Goal: Task Accomplishment & Management: Complete application form

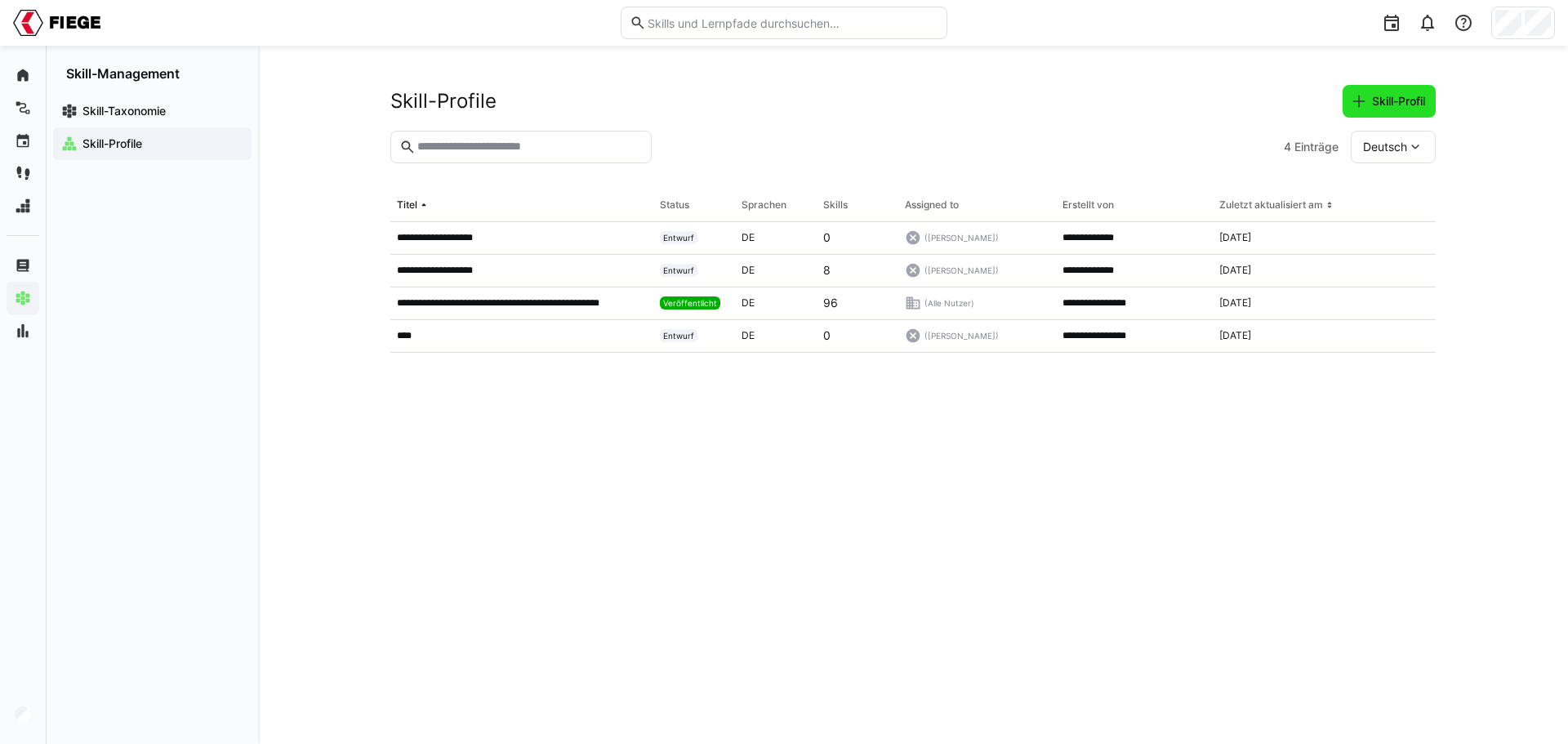
click at [1396, 97] on span "Skill-Profil" at bounding box center [1398, 101] width 58 height 16
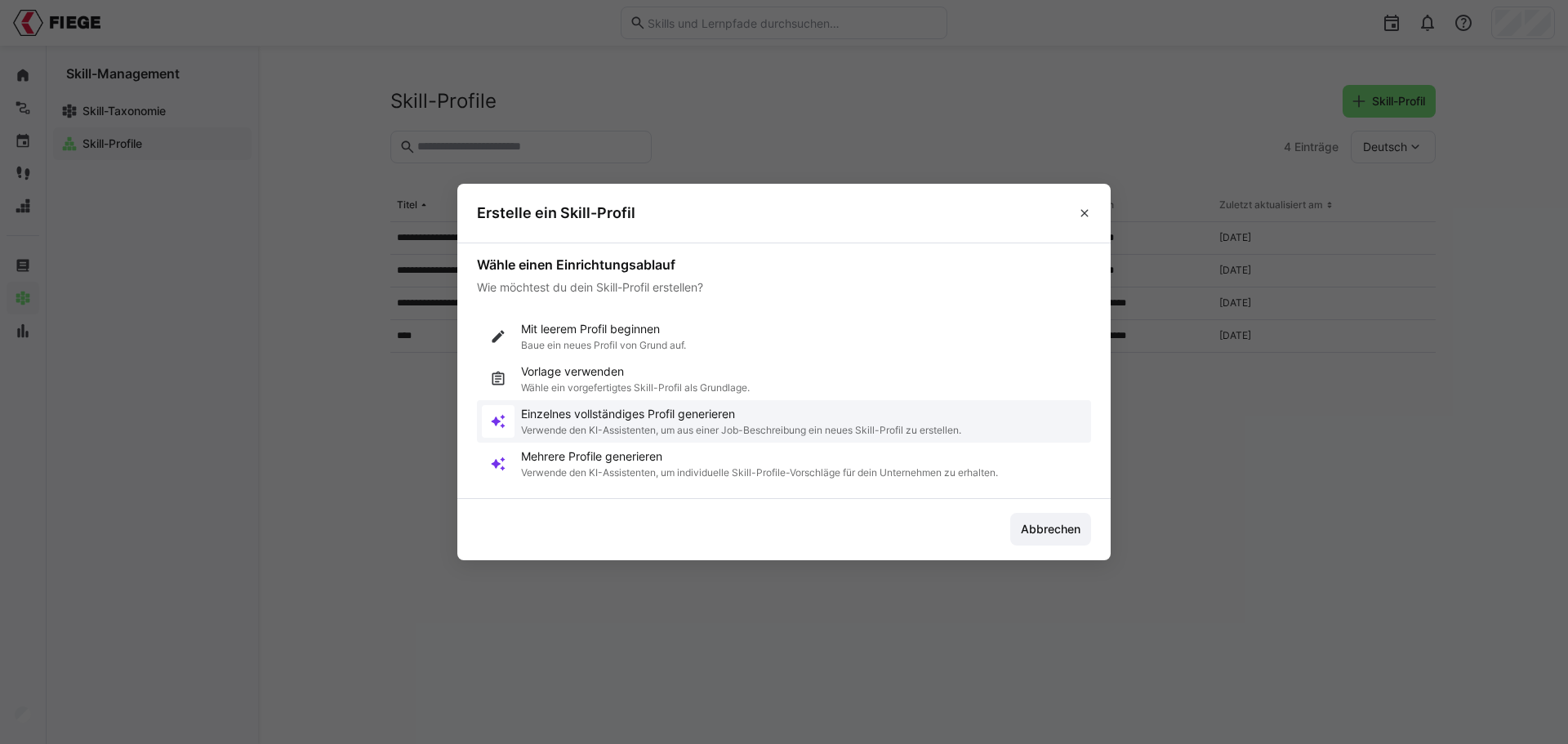
click at [640, 422] on p "Einzelnes vollständiges Profil generieren" at bounding box center [741, 413] width 440 height 16
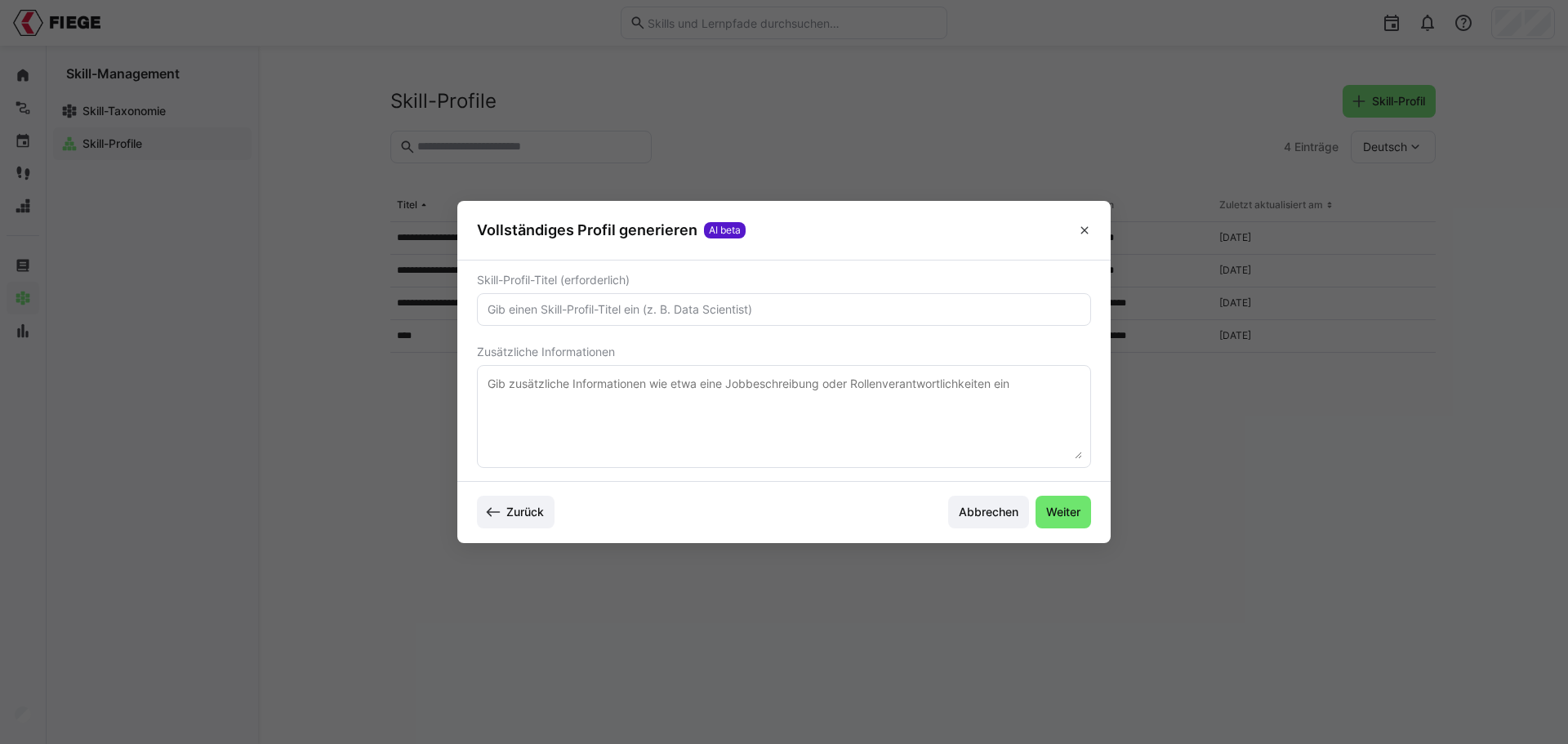
drag, startPoint x: 592, startPoint y: 307, endPoint x: 593, endPoint y: 295, distance: 12.0
click at [592, 308] on input "text" at bounding box center [784, 309] width 596 height 14
type input "Lagermitarbeitende"
click at [576, 404] on textarea at bounding box center [784, 416] width 596 height 85
paste textarea "Deine Aufgaben Kommissionierung von Waren nach Kundenaufträgen mittels MDE-Gerä…"
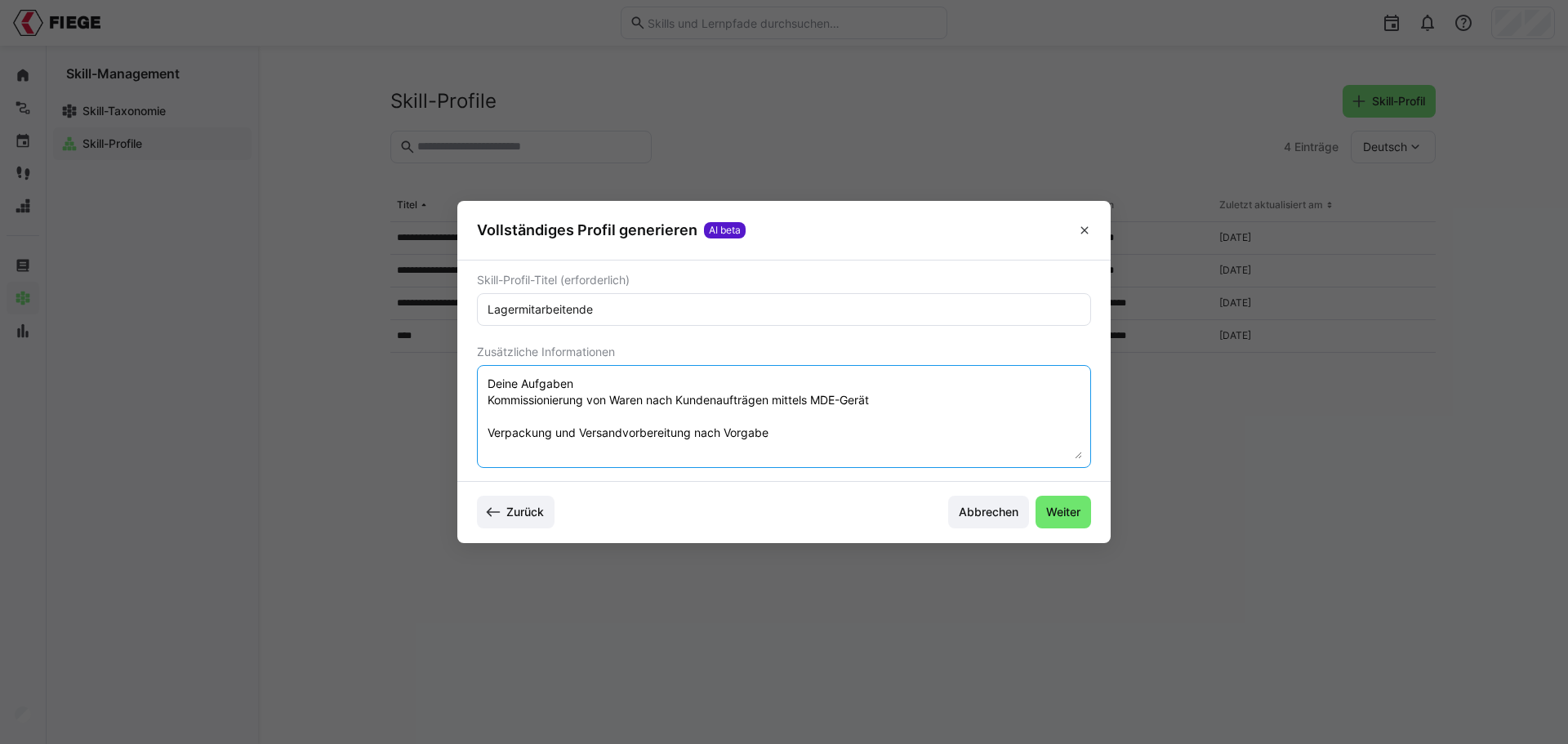
scroll to position [356, 0]
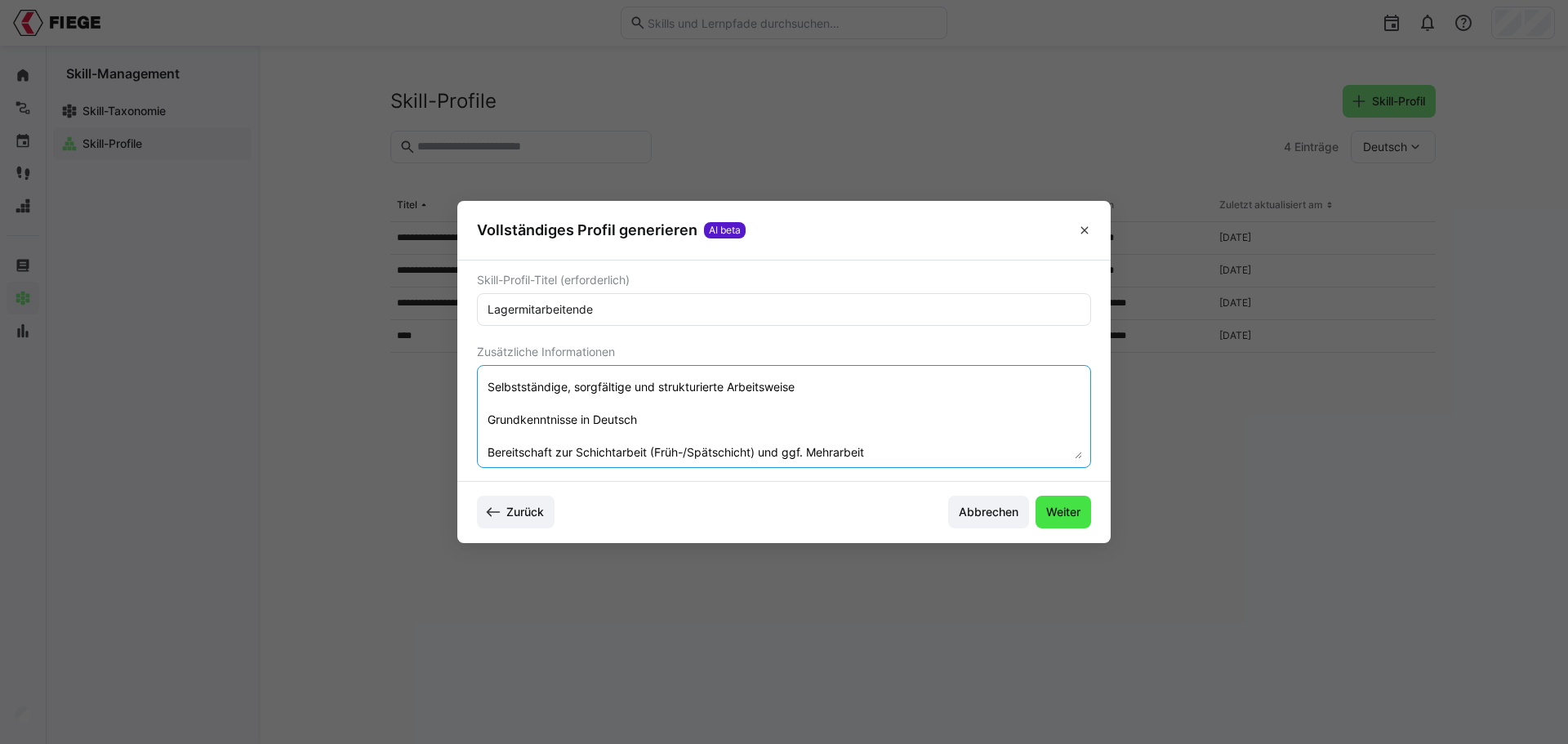
type textarea "Deine Aufgaben Kommissionierung von Waren nach Kundenaufträgen mittels MDE-Gerä…"
click at [1062, 506] on span "Weiter" at bounding box center [1063, 512] width 40 height 16
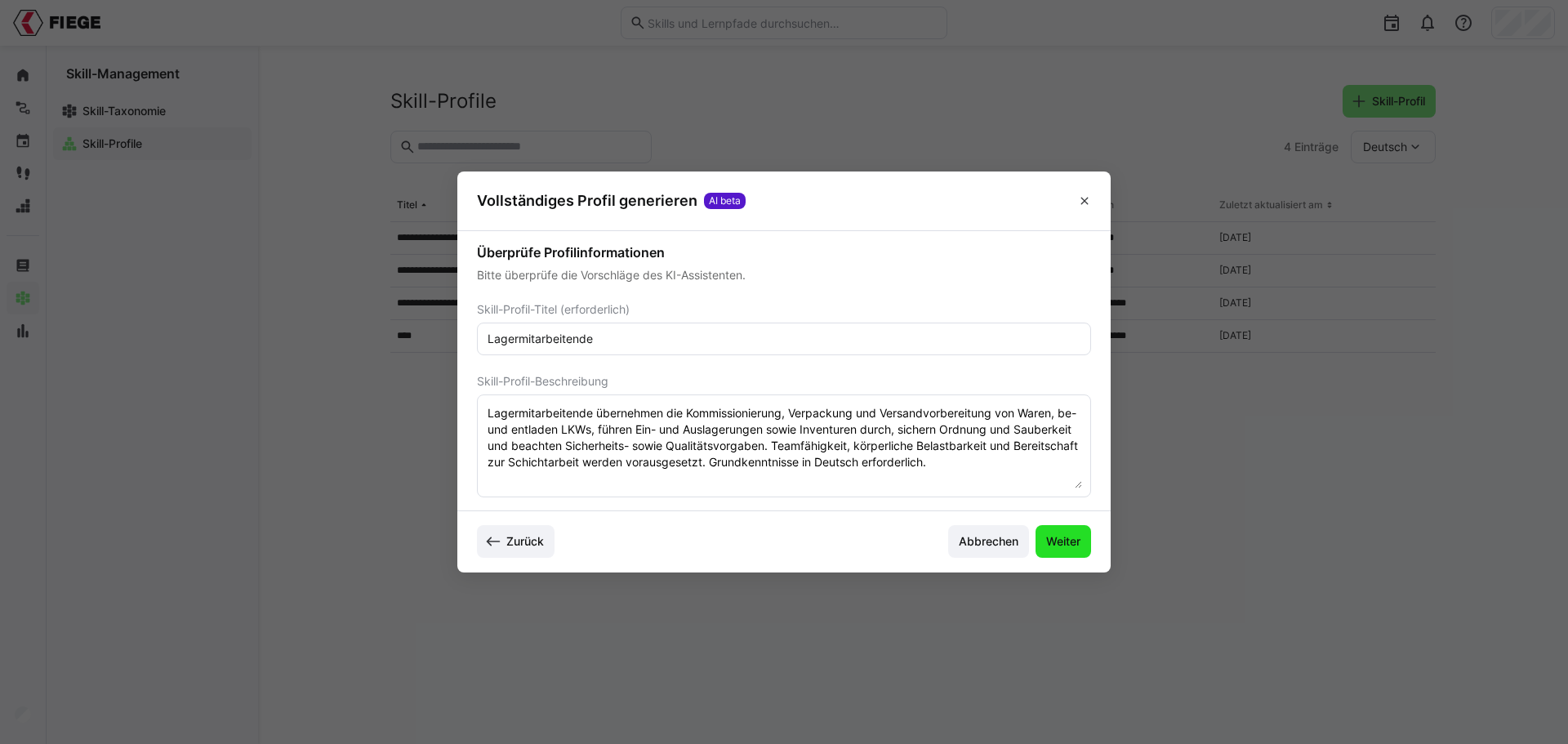
click at [1084, 542] on span "Weiter" at bounding box center [1063, 541] width 56 height 33
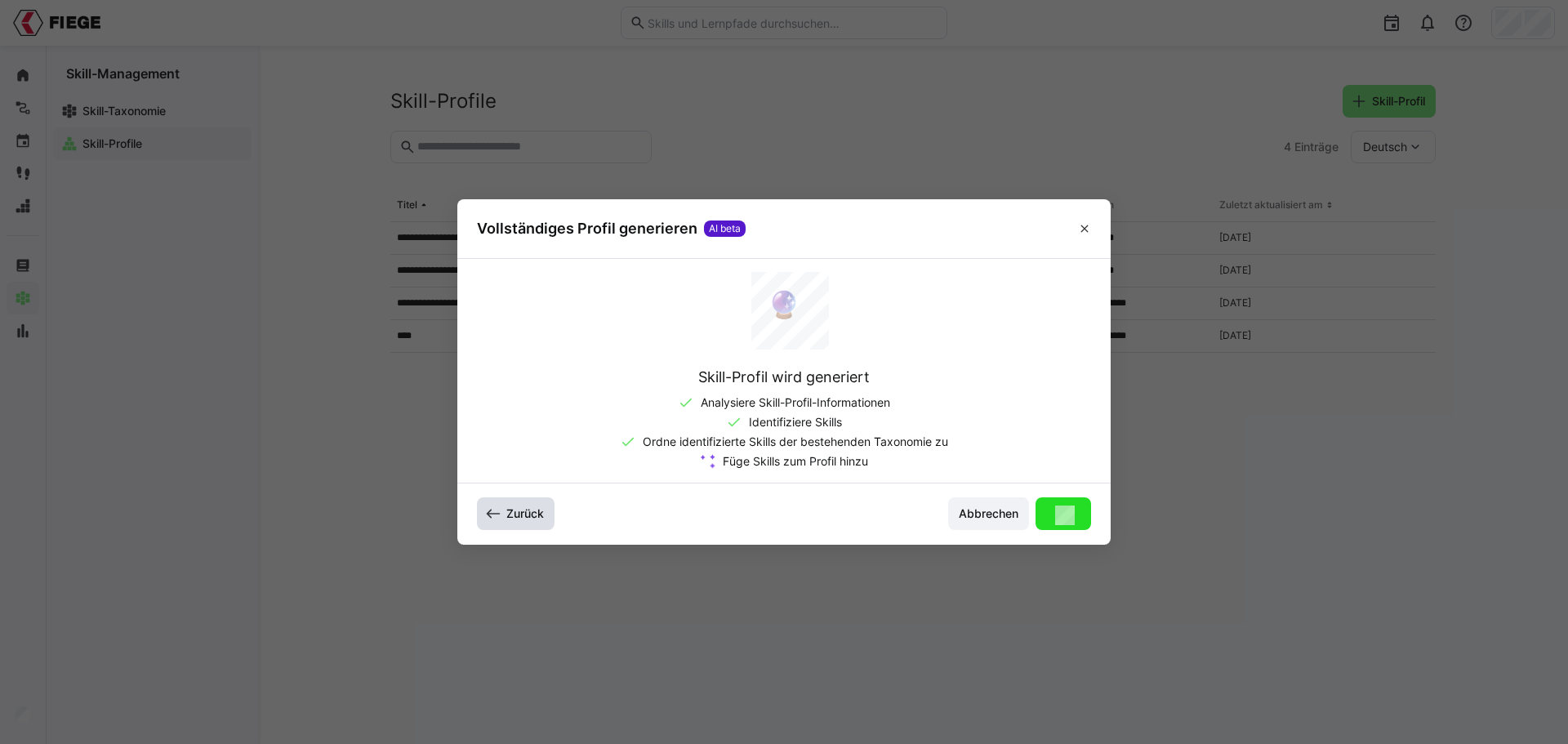
click at [527, 512] on span "Zurück" at bounding box center [525, 513] width 42 height 16
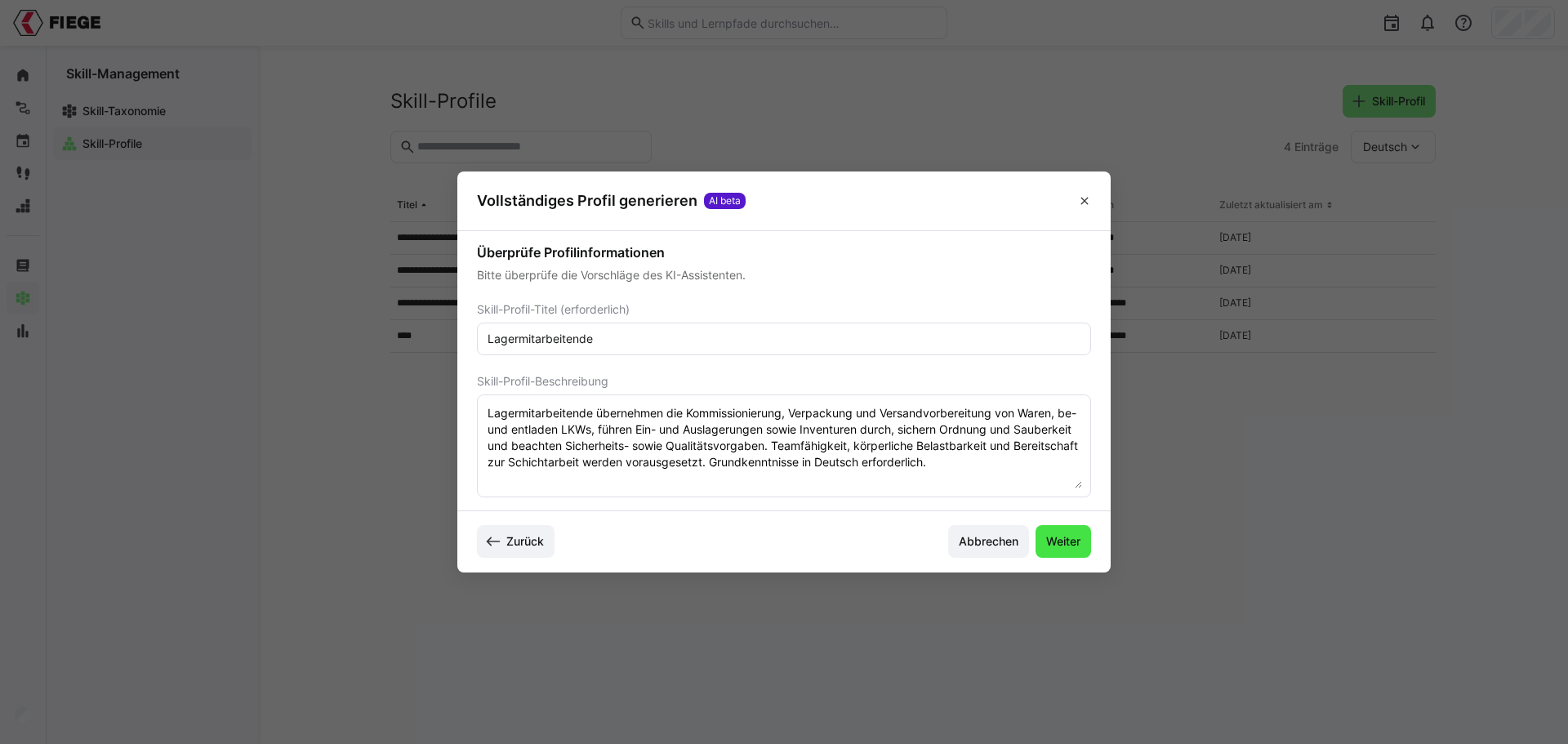
click at [1058, 537] on span "Weiter" at bounding box center [1063, 540] width 40 height 16
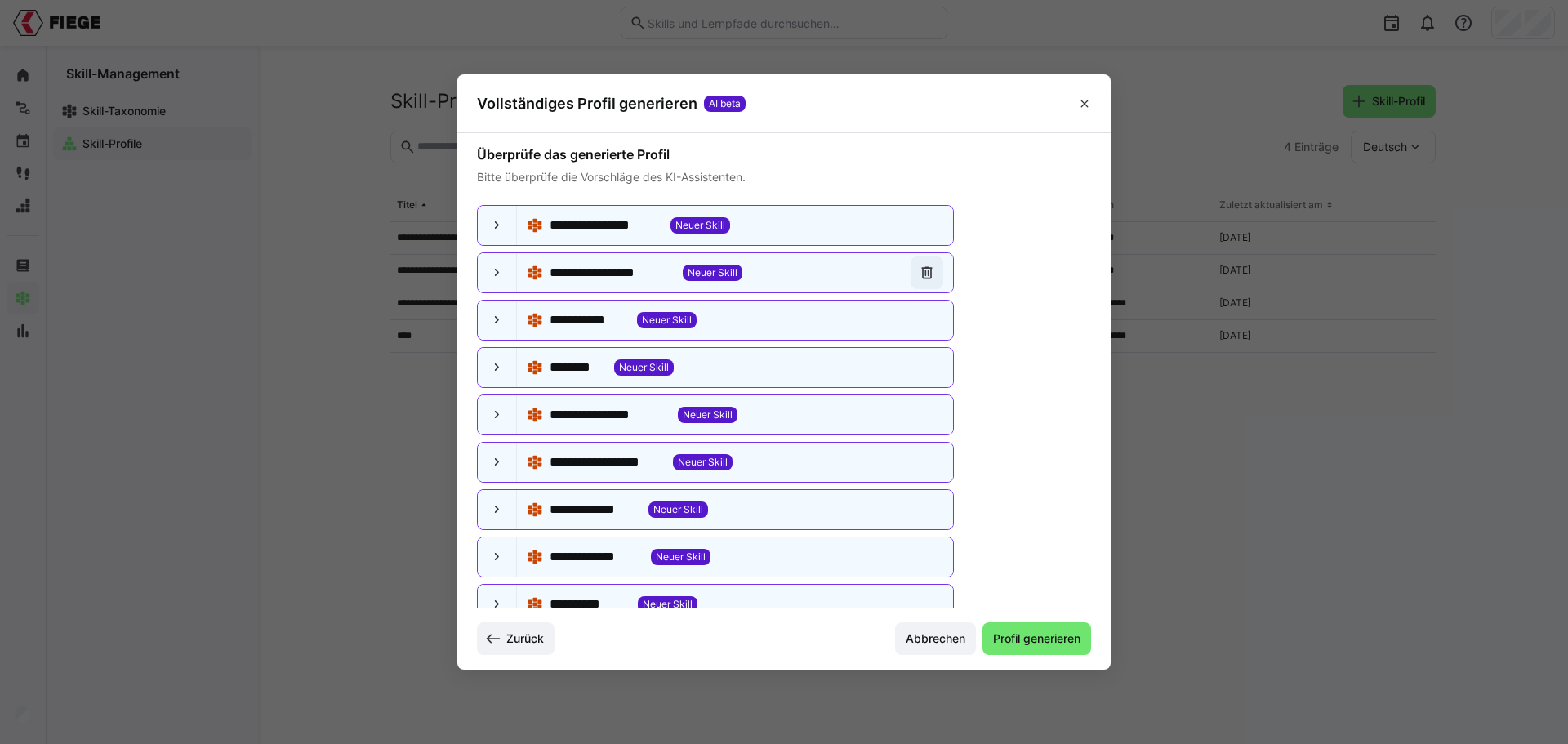
click at [918, 269] on eds-icon at bounding box center [926, 272] width 16 height 16
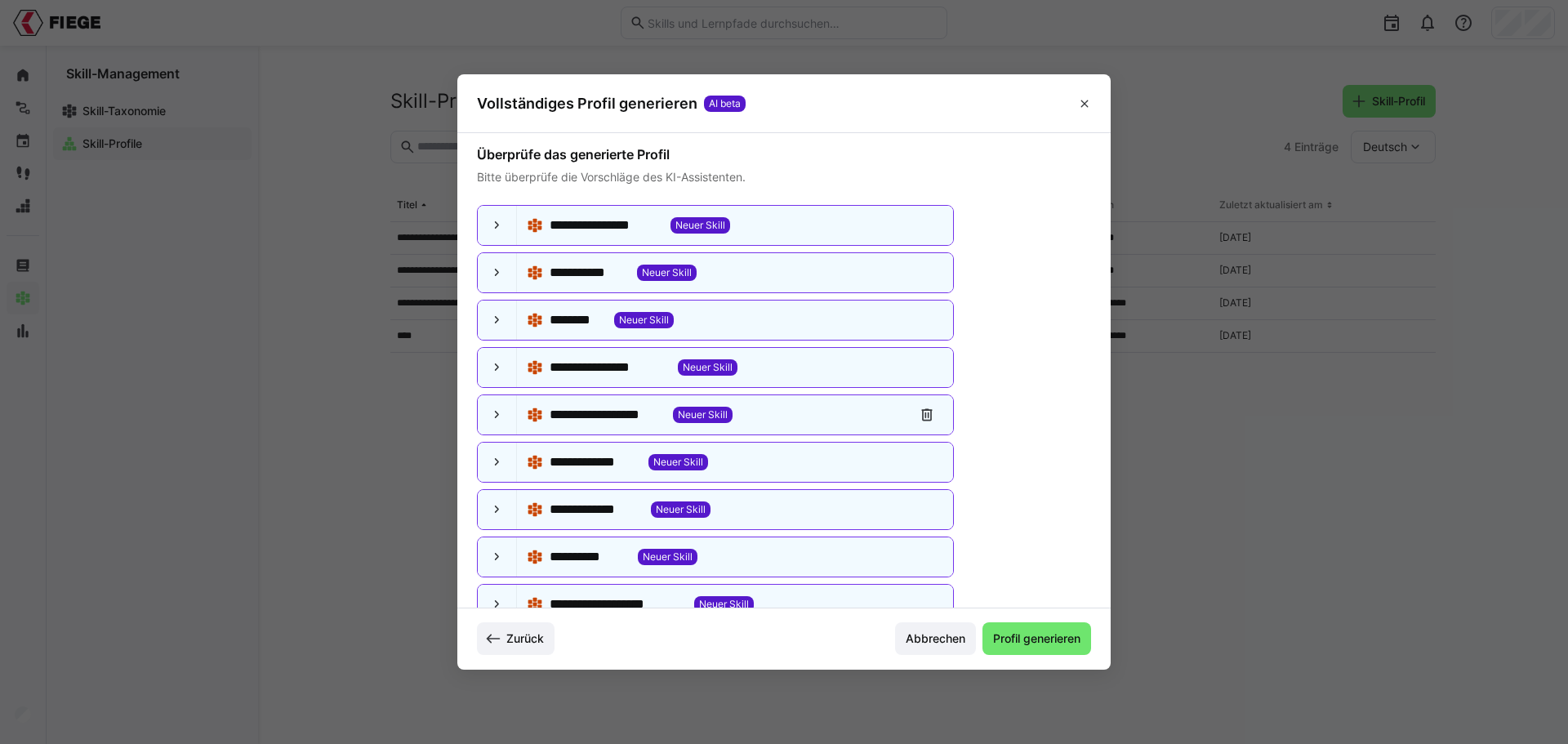
scroll to position [24, 0]
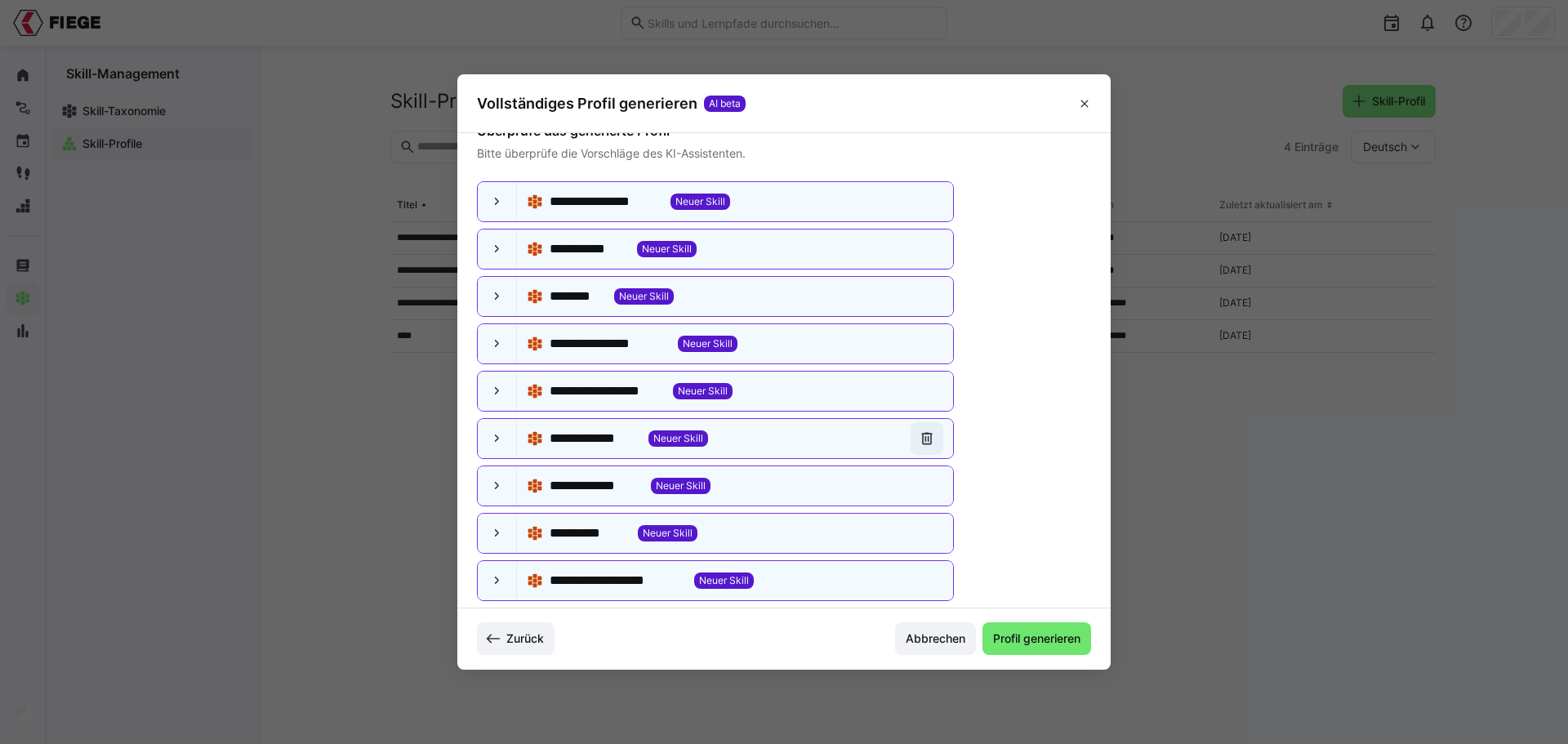
click at [921, 435] on eds-icon at bounding box center [926, 438] width 16 height 16
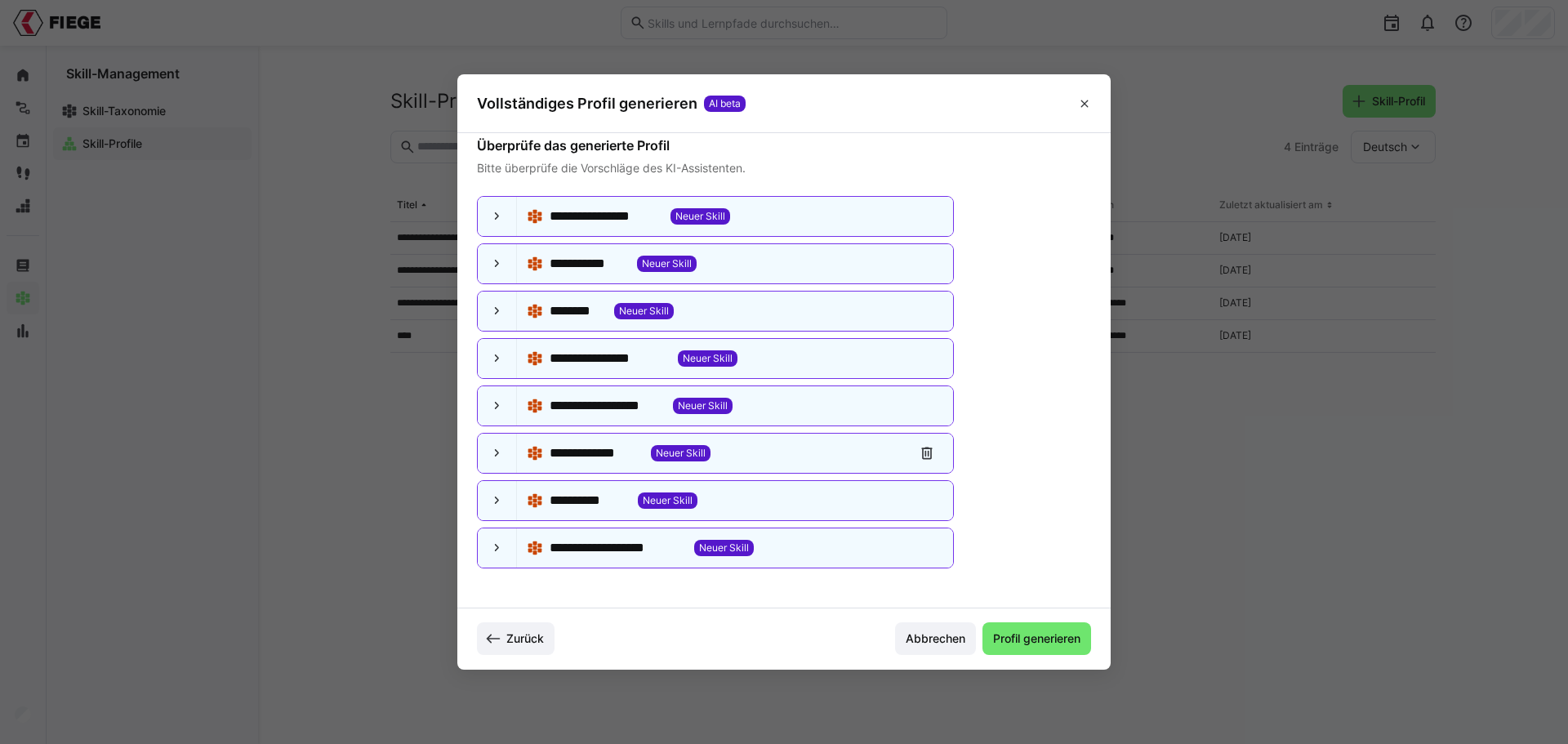
scroll to position [9, 0]
click at [918, 451] on eds-icon at bounding box center [926, 453] width 16 height 16
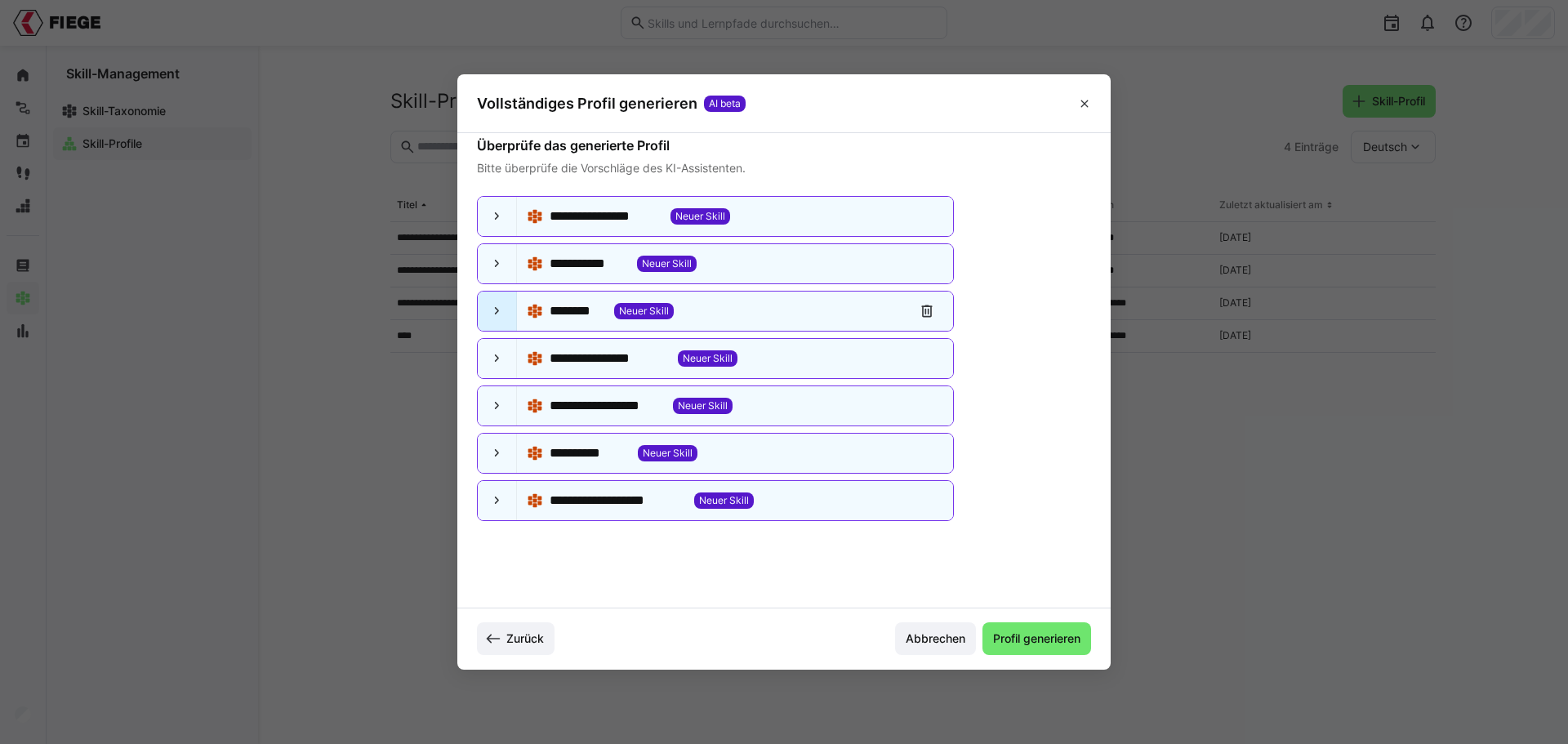
click at [497, 315] on eds-icon at bounding box center [497, 311] width 16 height 16
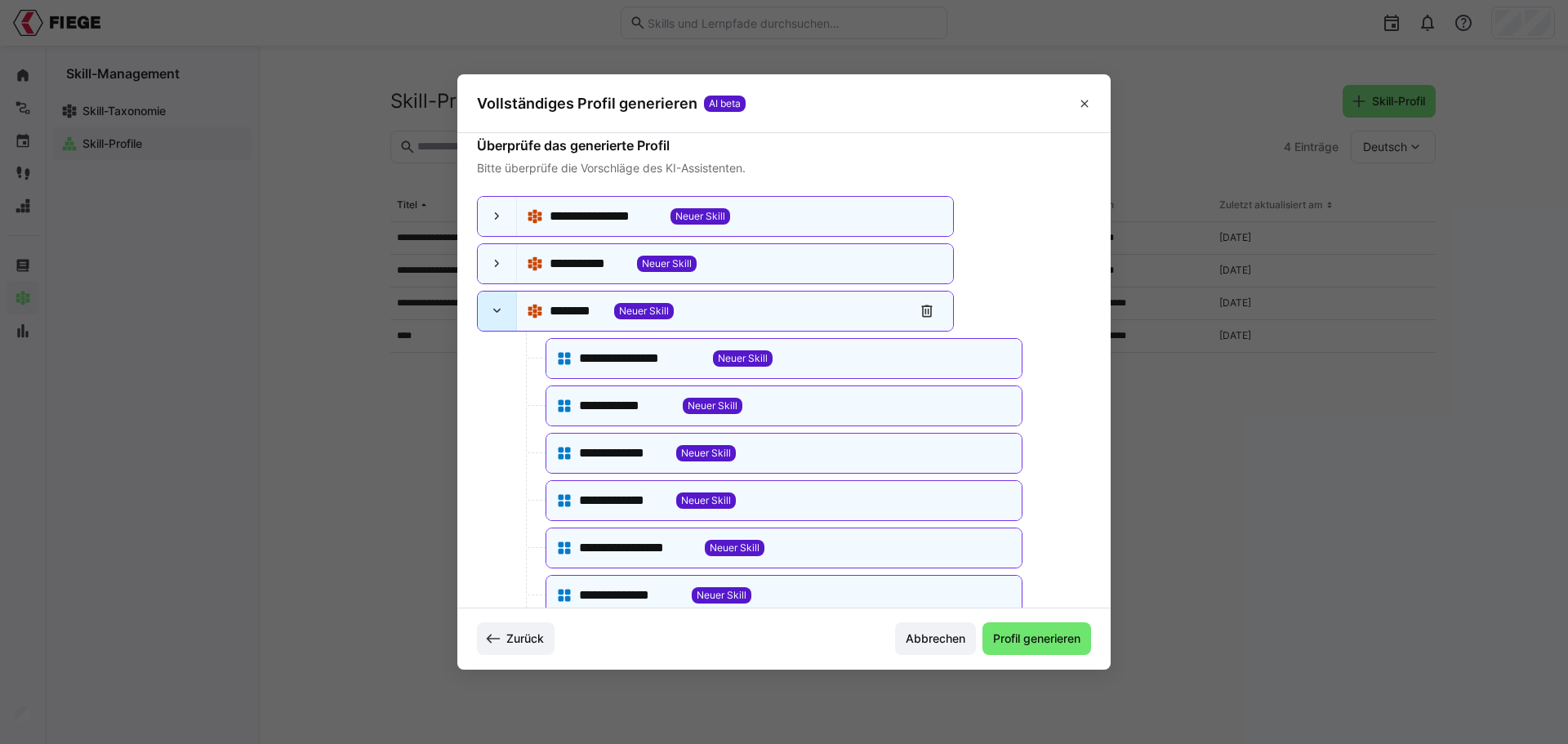
click at [497, 315] on eds-icon at bounding box center [497, 311] width 16 height 16
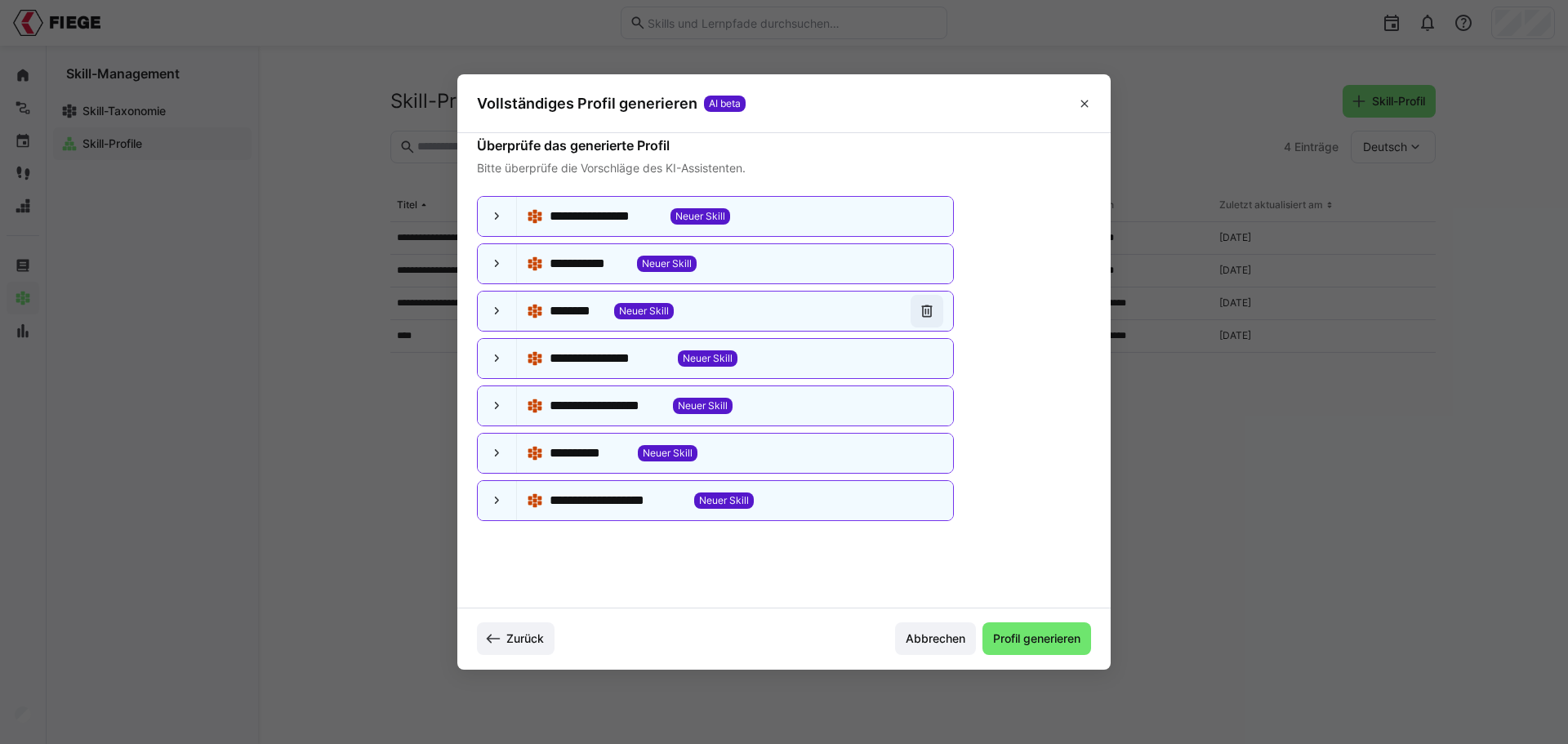
click at [918, 310] on eds-icon at bounding box center [926, 311] width 16 height 16
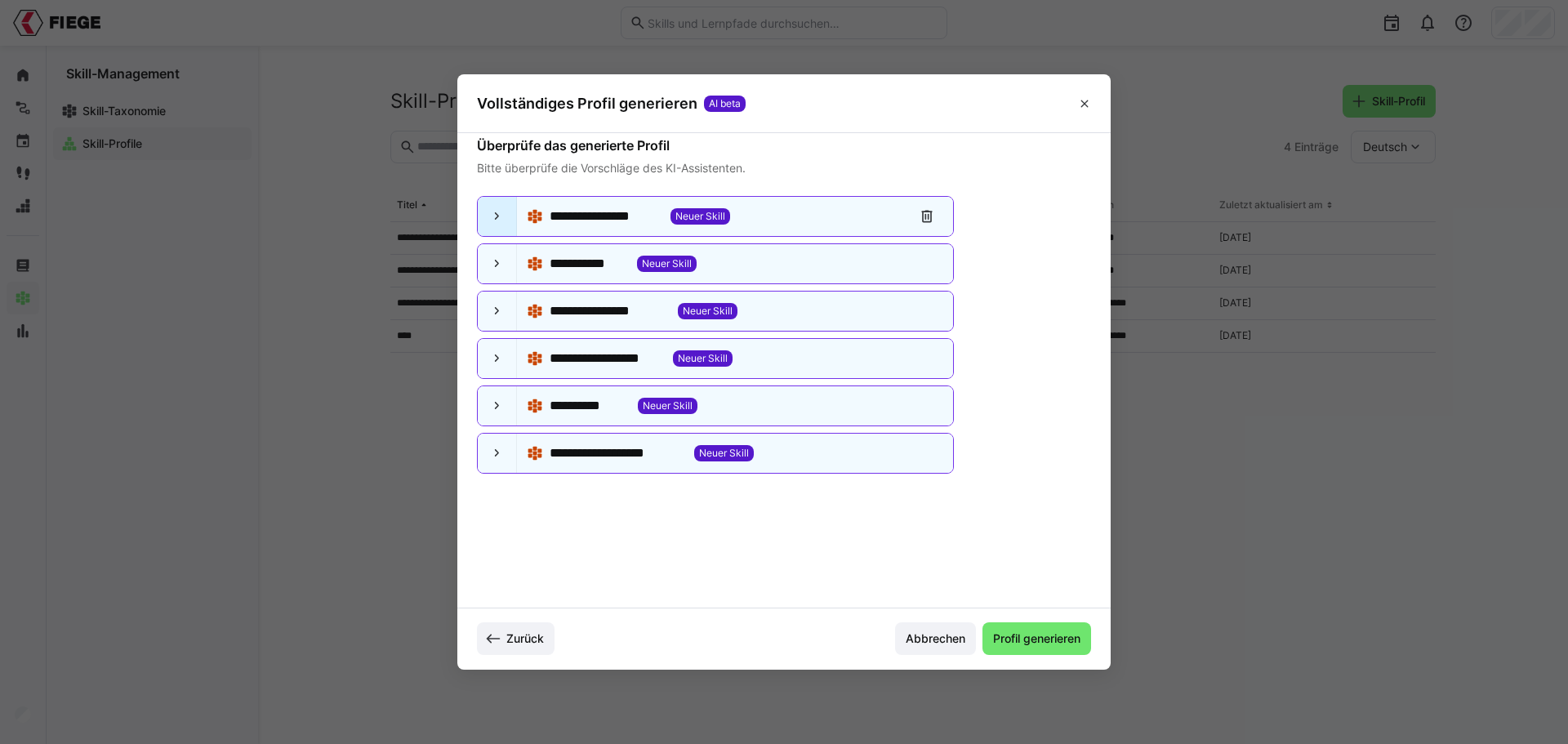
click at [497, 219] on eds-icon at bounding box center [497, 215] width 16 height 16
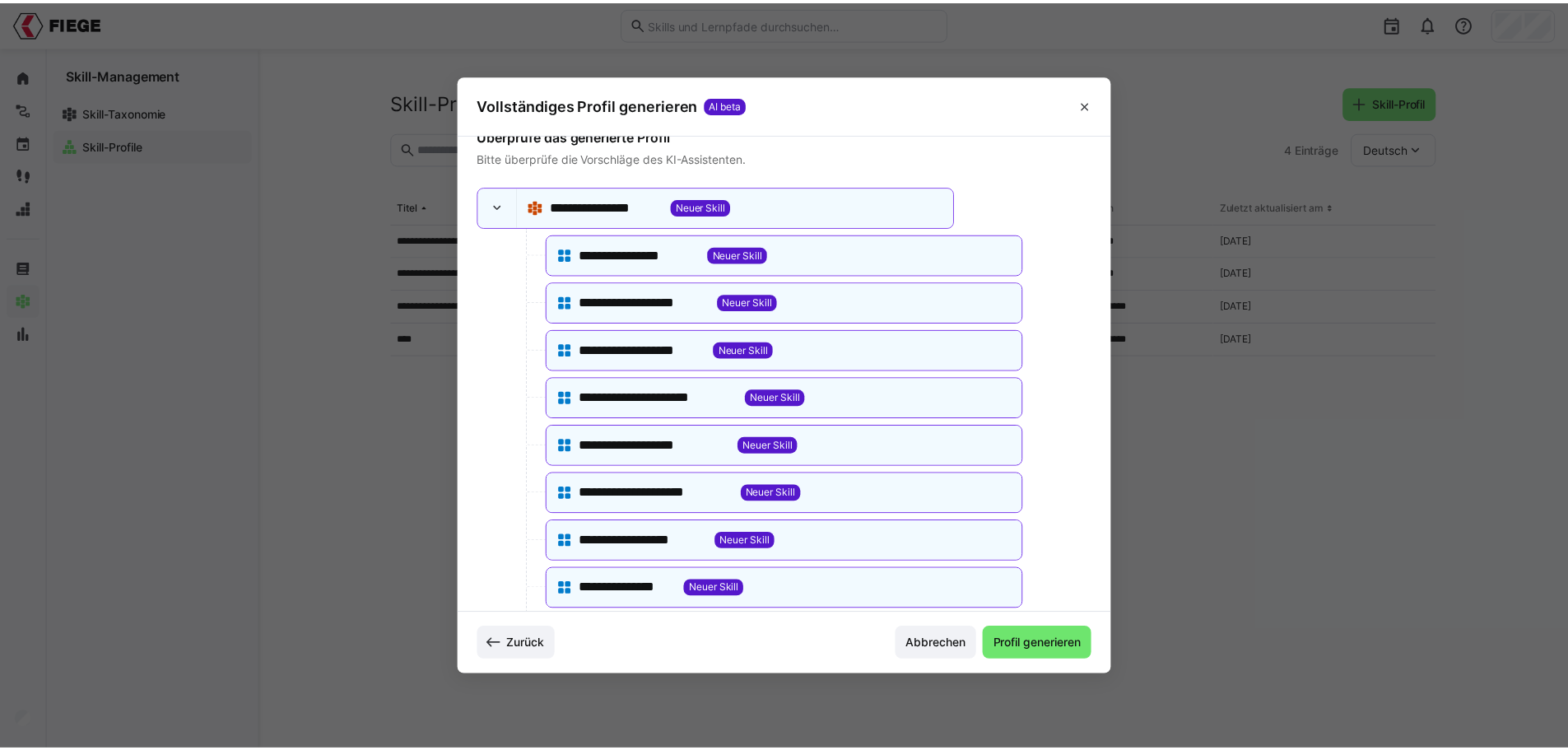
scroll to position [0, 0]
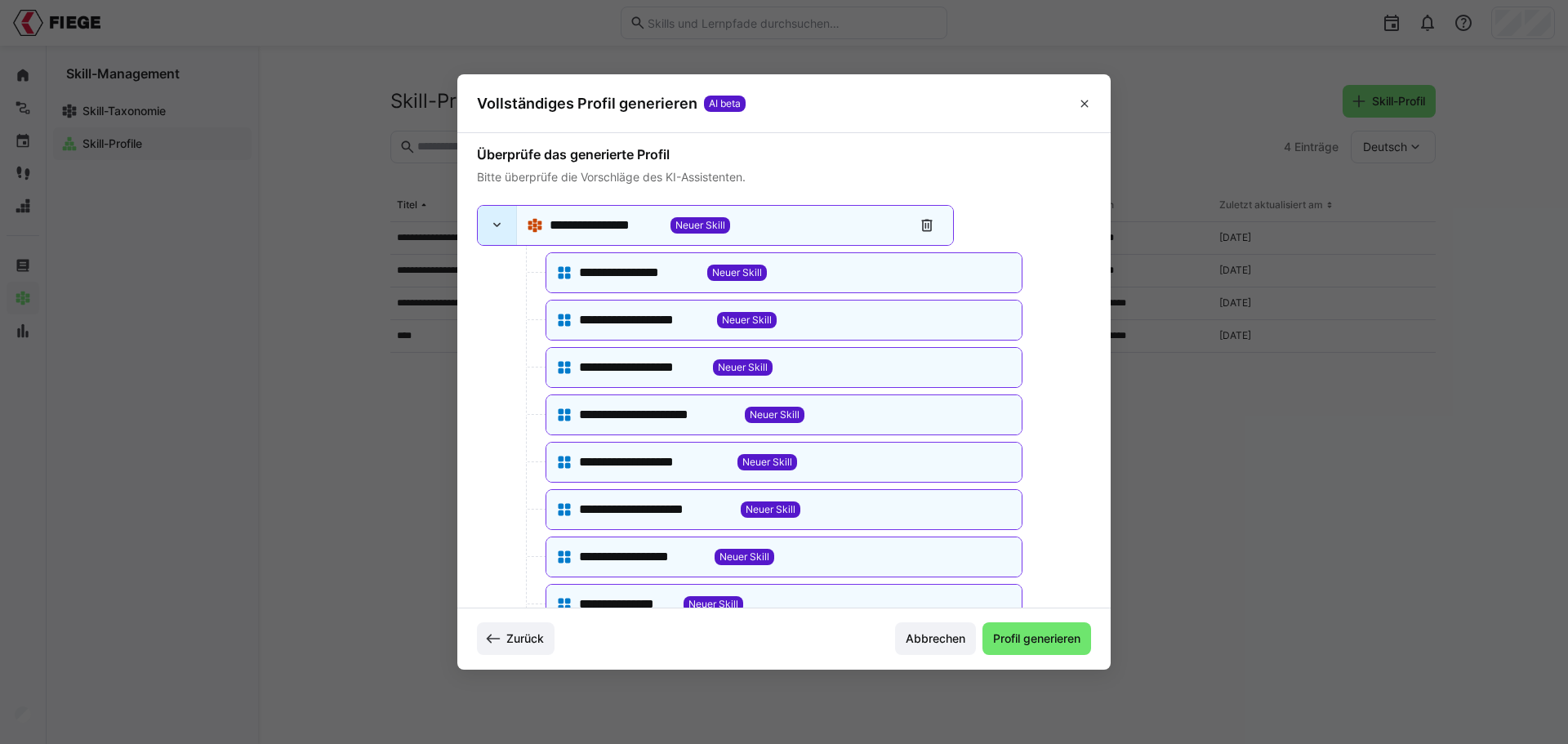
click at [494, 221] on eds-icon at bounding box center [497, 225] width 16 height 16
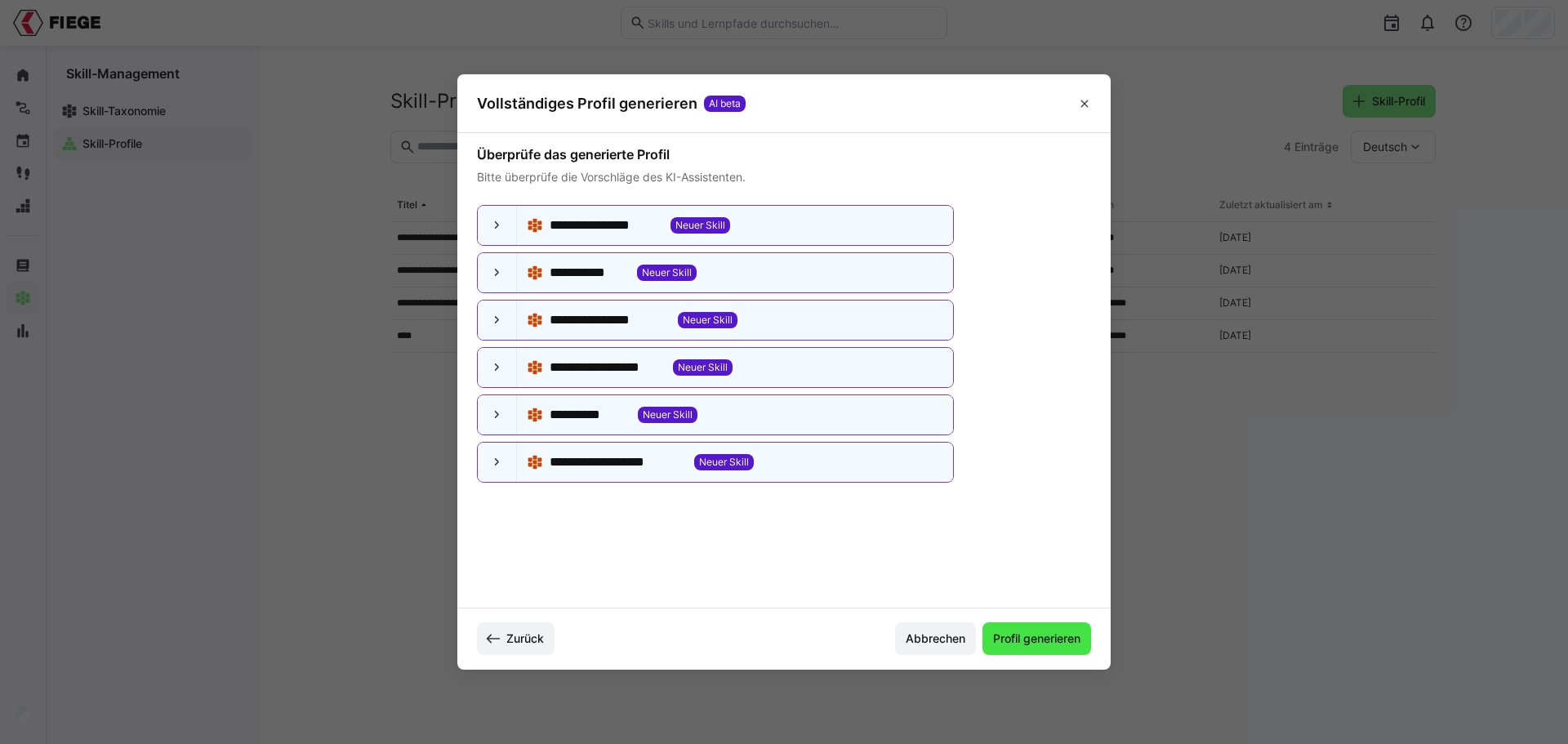
click at [1040, 636] on span "Profil generieren" at bounding box center [1037, 638] width 93 height 16
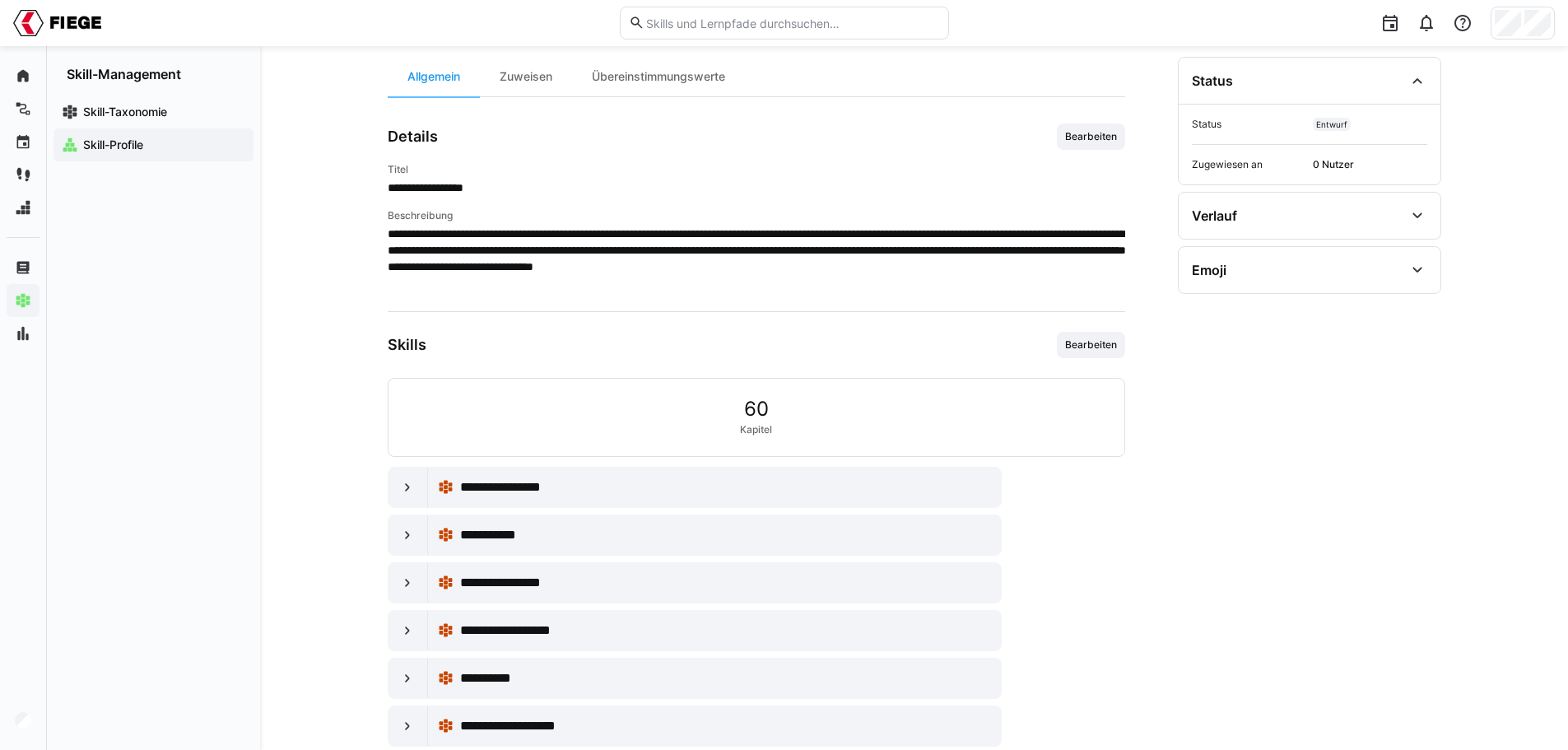
scroll to position [197, 0]
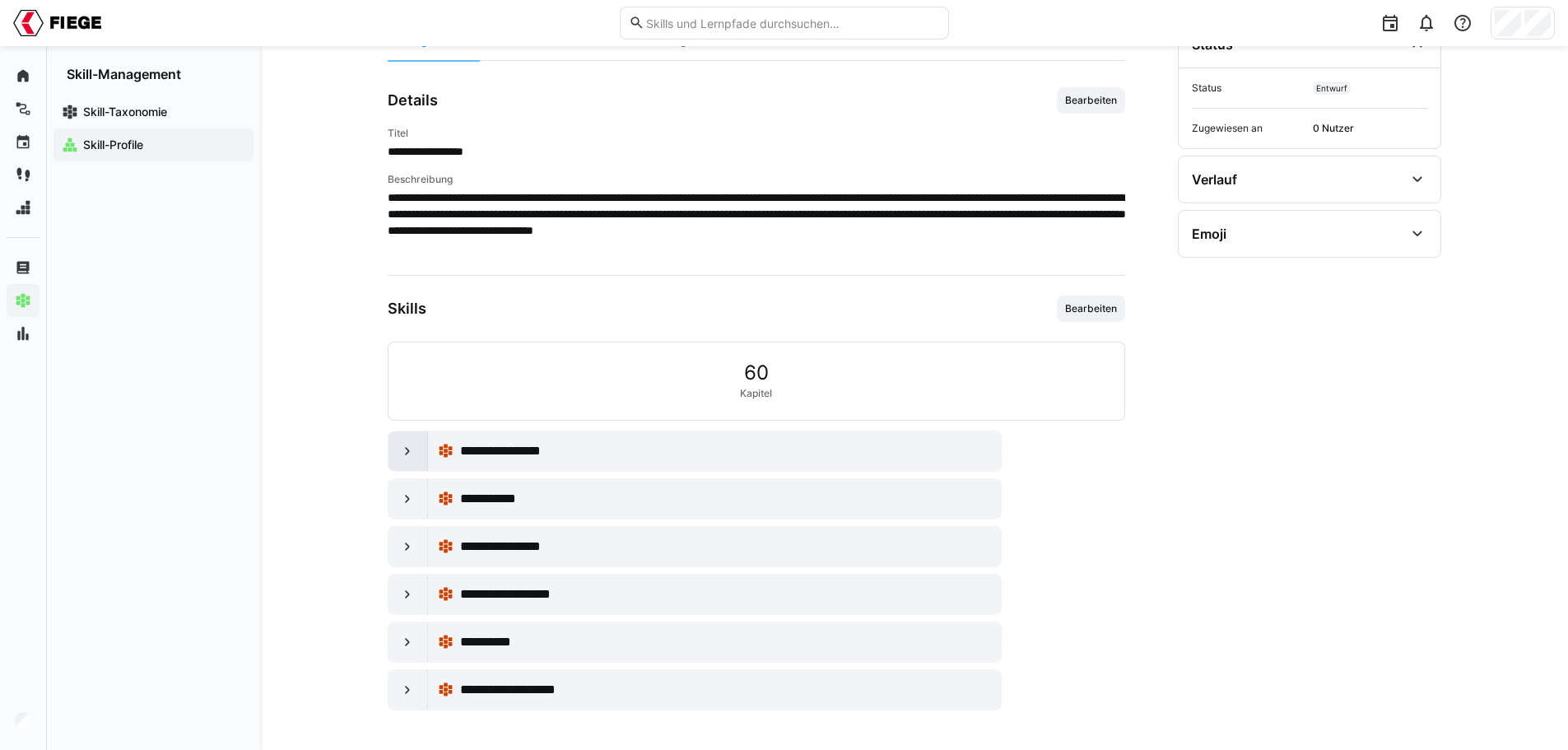
click at [408, 455] on eds-icon at bounding box center [407, 451] width 16 height 16
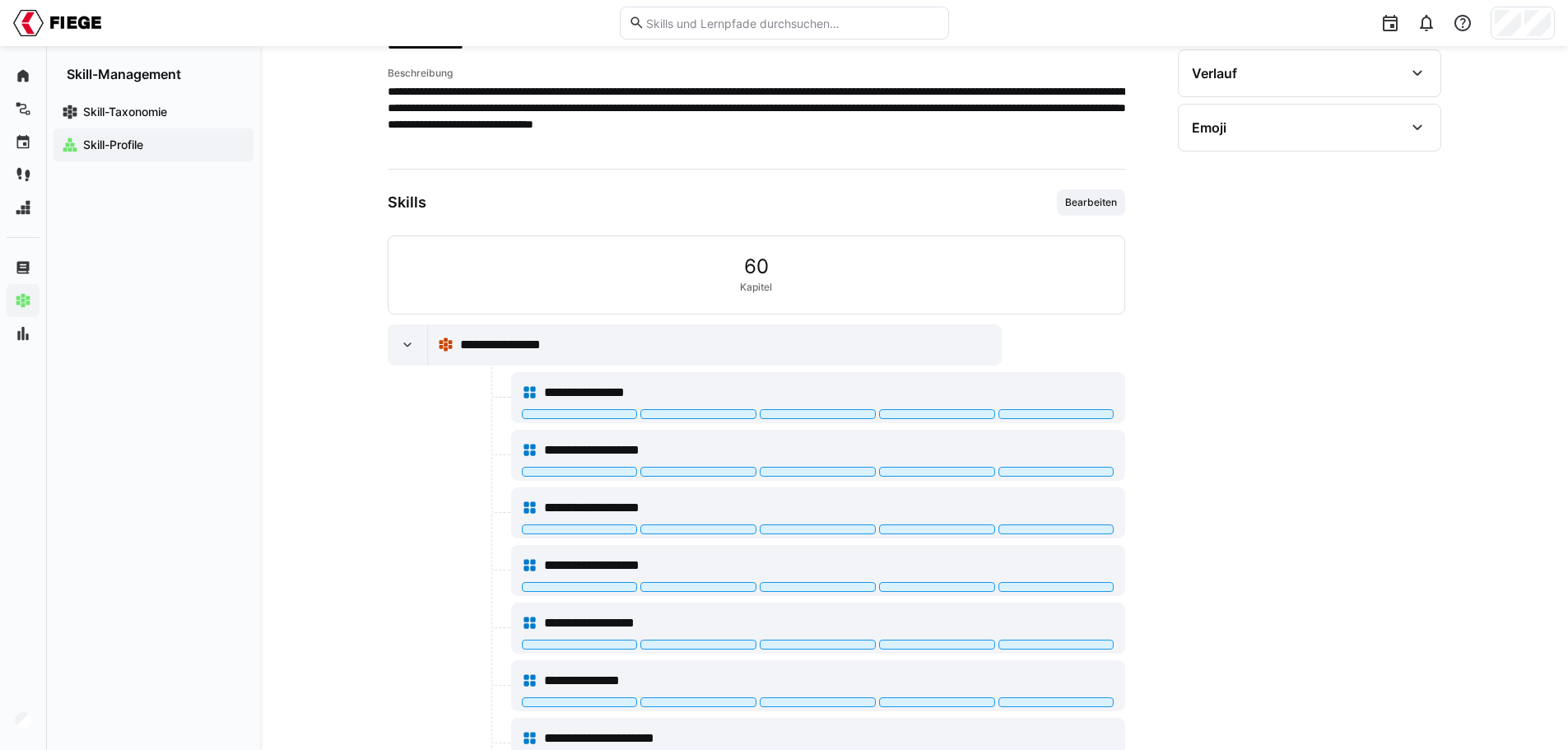
scroll to position [279, 0]
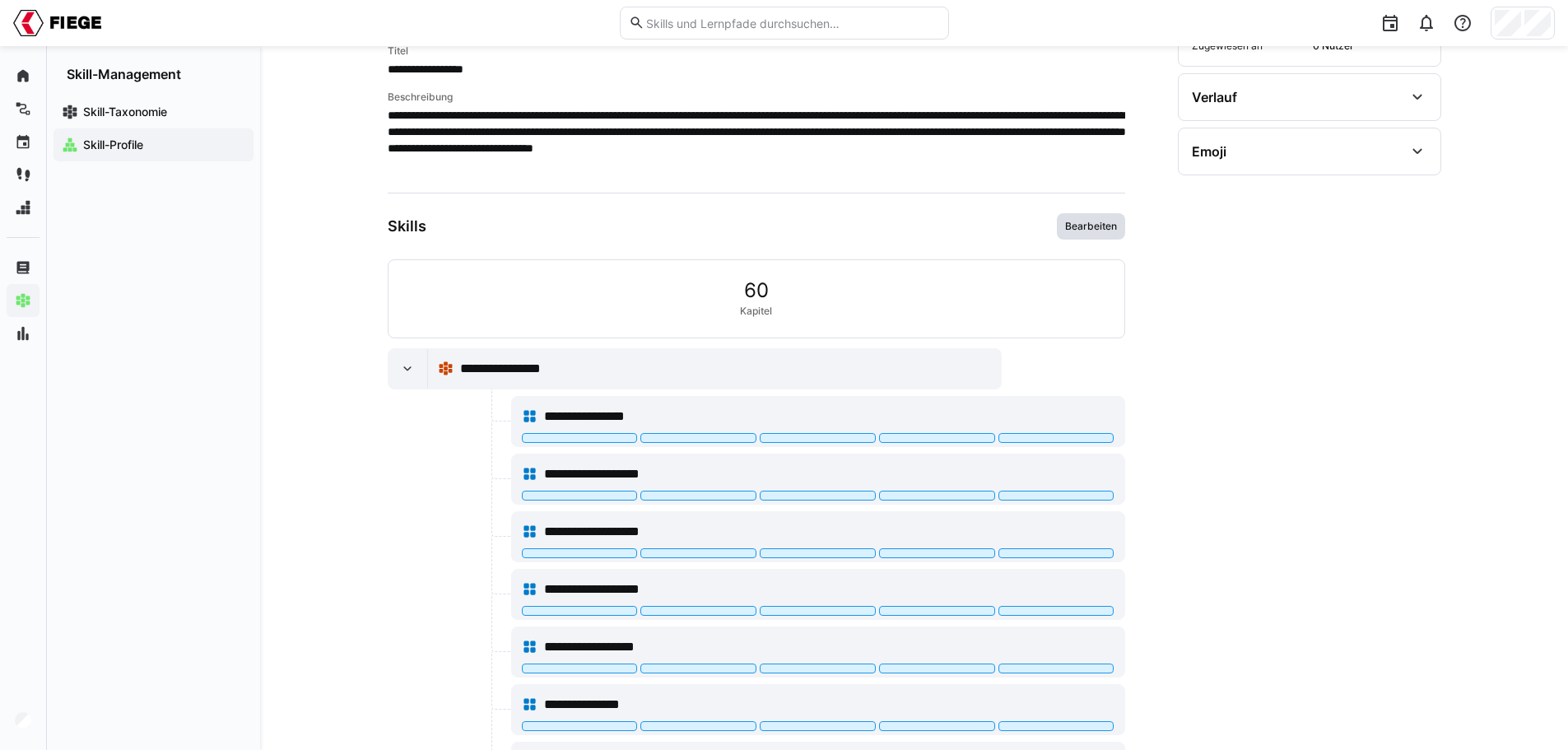
click at [1102, 222] on span "Bearbeiten" at bounding box center [1090, 227] width 55 height 14
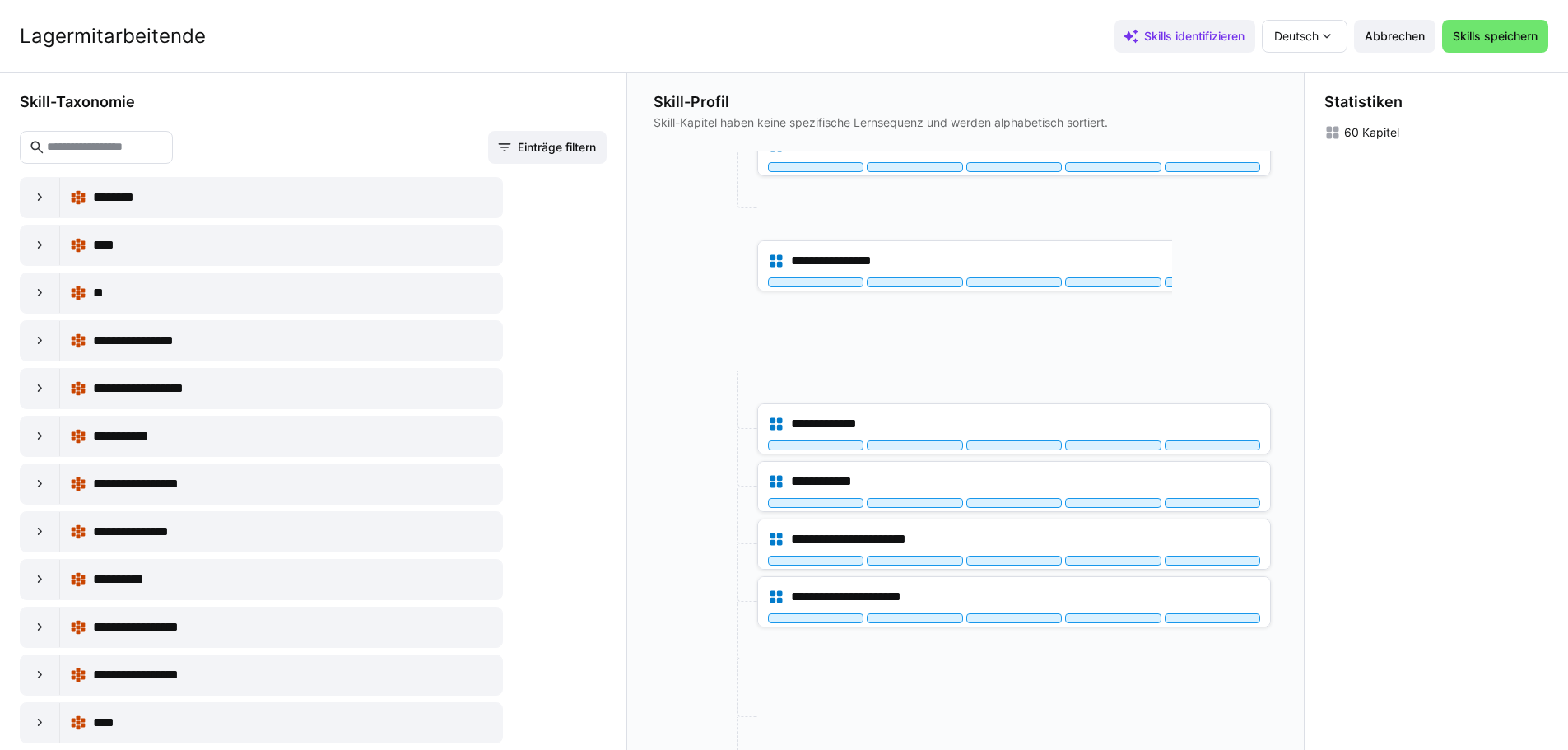
scroll to position [494, 0]
